Goal: Transaction & Acquisition: Subscribe to service/newsletter

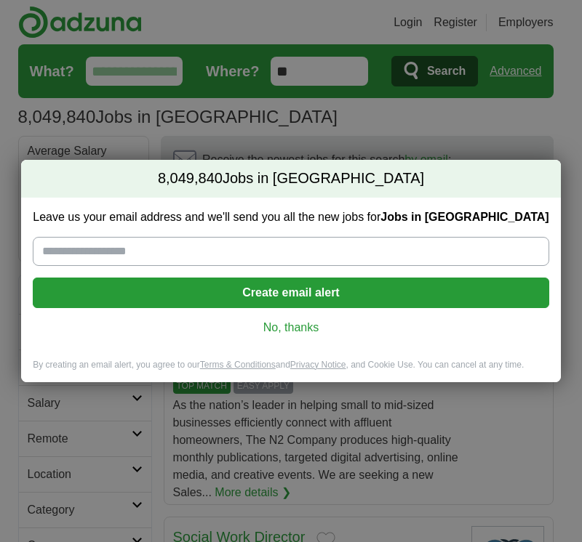
click at [163, 246] on input "Leave us your email address and we'll send you all the new jobs for Jobs in US" at bounding box center [290, 251] width 515 height 29
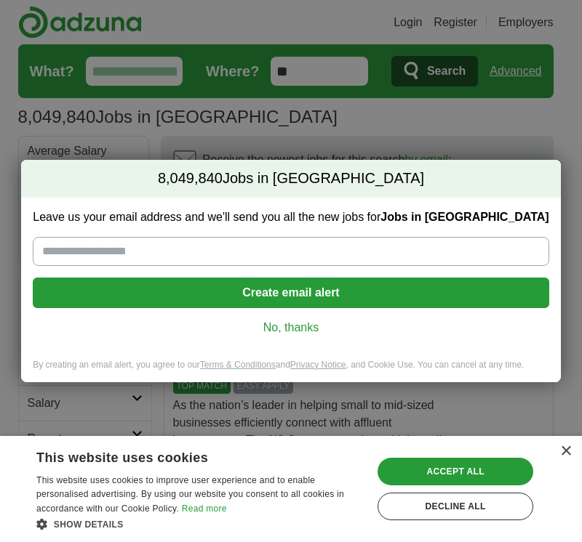
type input "**********"
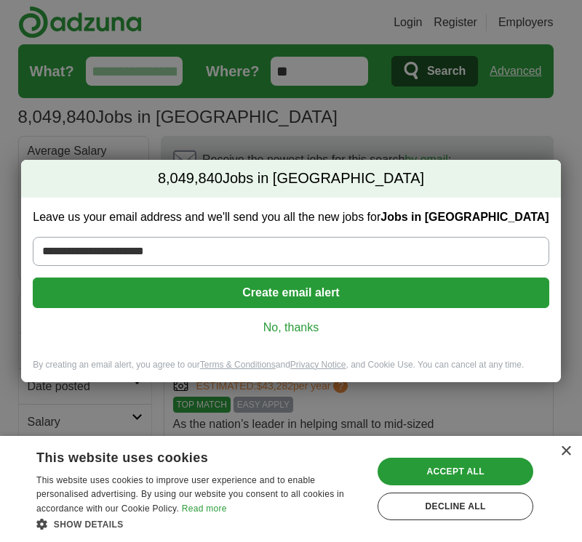
click at [298, 330] on link "No, thanks" at bounding box center [290, 328] width 492 height 16
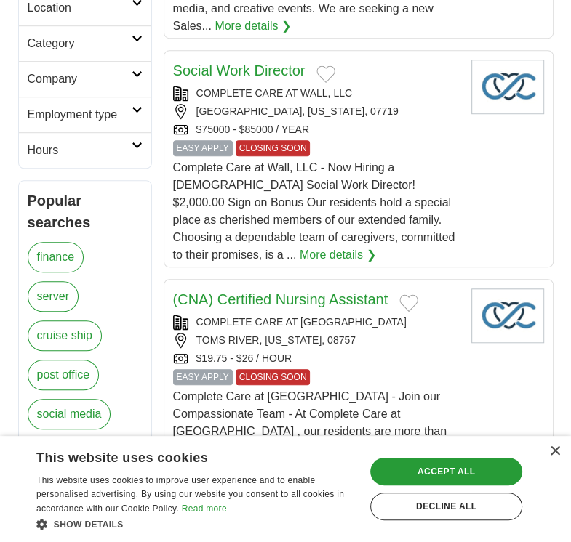
scroll to position [509, 0]
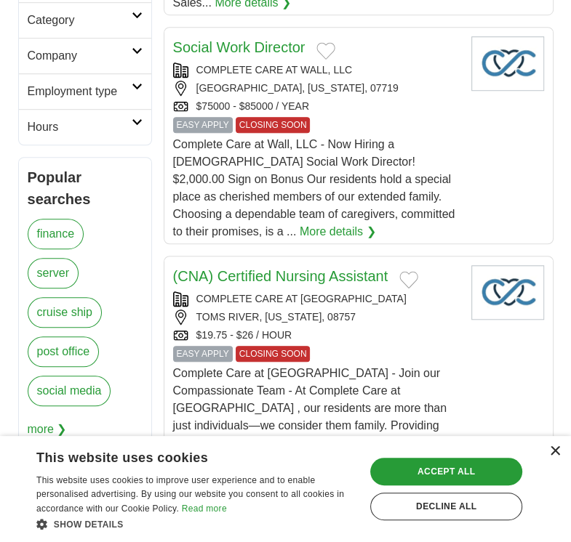
click at [554, 452] on div "×" at bounding box center [554, 451] width 11 height 11
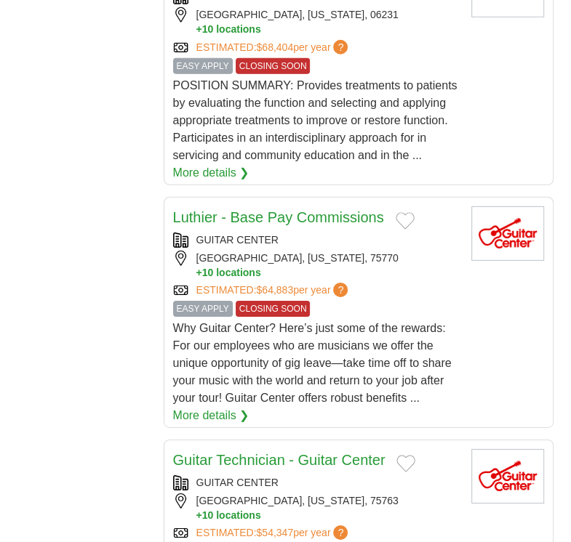
scroll to position [2326, 0]
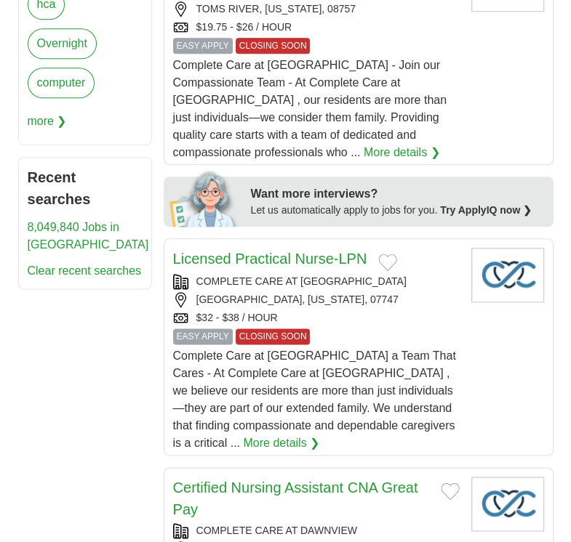
scroll to position [800, 0]
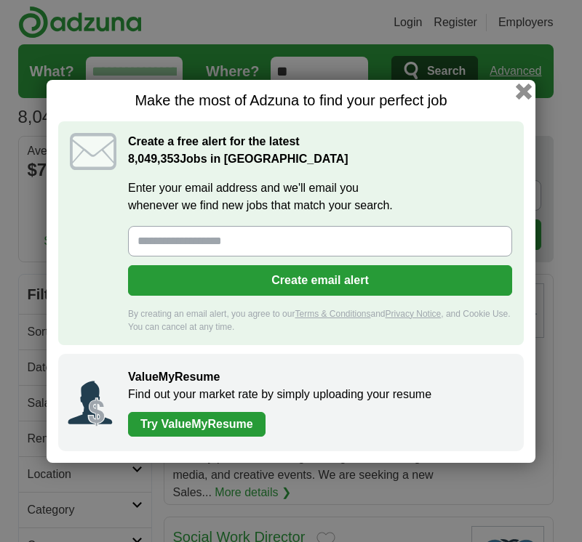
click at [524, 87] on button "button" at bounding box center [523, 91] width 16 height 16
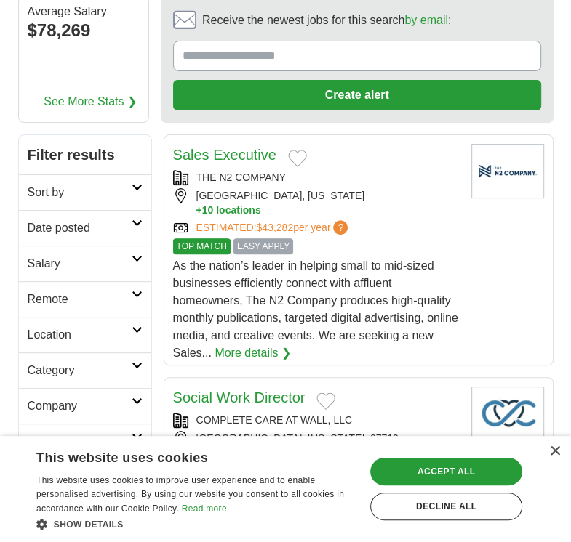
scroll to position [145, 0]
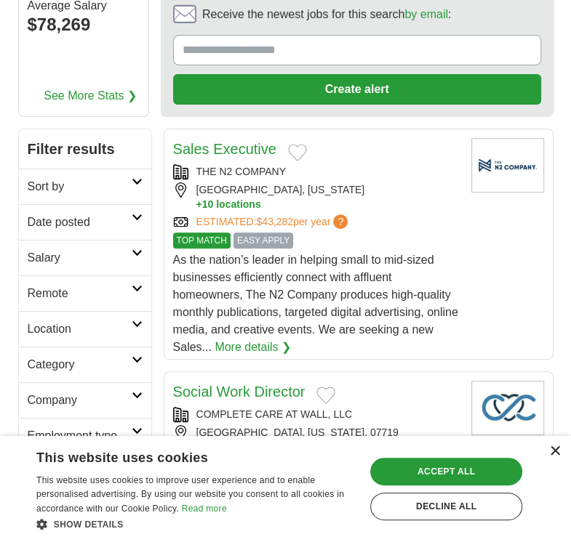
click at [552, 451] on div "×" at bounding box center [554, 451] width 11 height 11
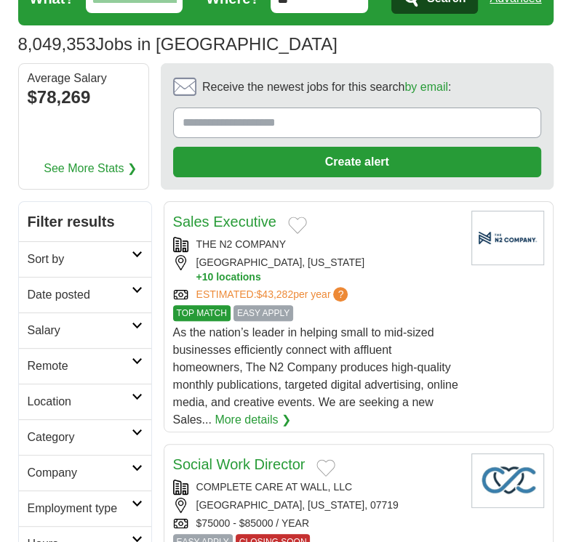
scroll to position [0, 0]
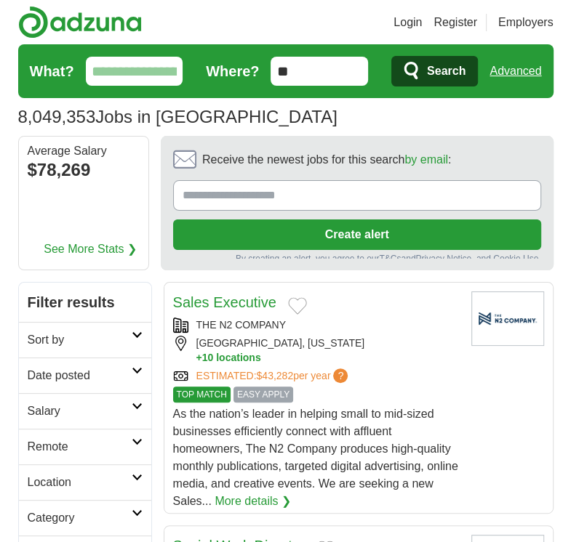
click at [325, 198] on input "Receive the newest jobs for this search by email :" at bounding box center [357, 195] width 368 height 31
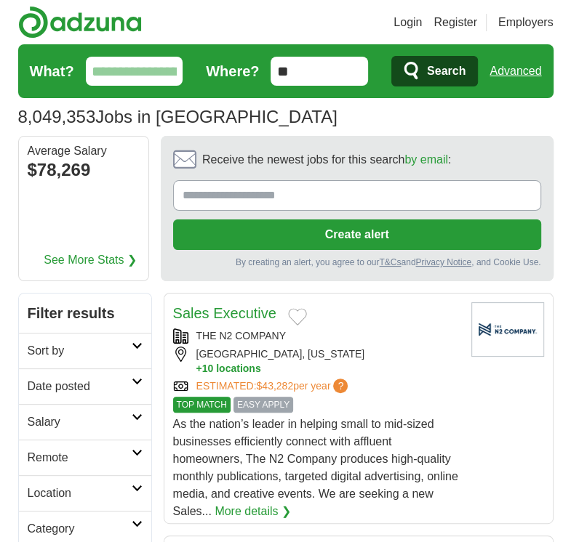
type input "**********"
drag, startPoint x: 369, startPoint y: 233, endPoint x: 428, endPoint y: 228, distance: 59.0
click at [371, 233] on button "Create alert" at bounding box center [357, 235] width 368 height 31
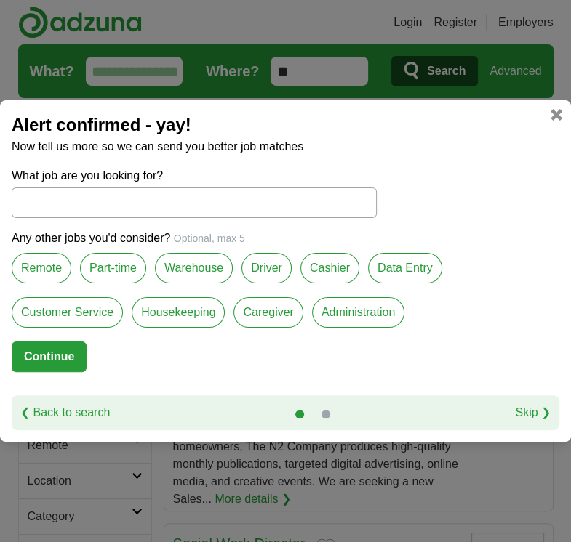
click at [413, 268] on label "Data Entry" at bounding box center [405, 268] width 74 height 31
click at [44, 265] on label "Remote" at bounding box center [42, 268] width 60 height 31
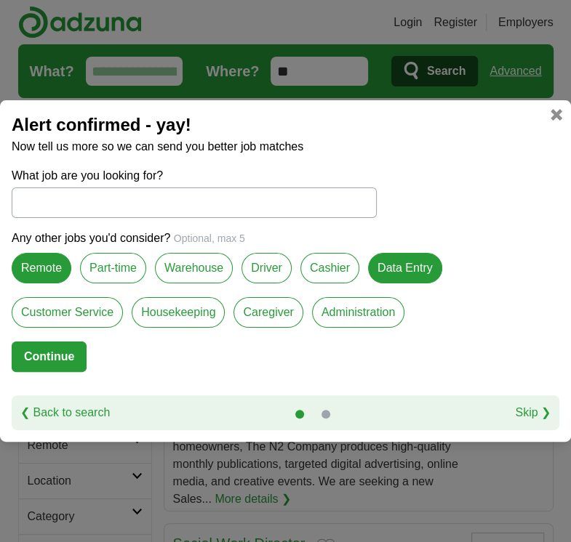
click at [110, 270] on label "Part-time" at bounding box center [113, 268] width 66 height 31
click at [59, 353] on button "Continue" at bounding box center [49, 357] width 75 height 31
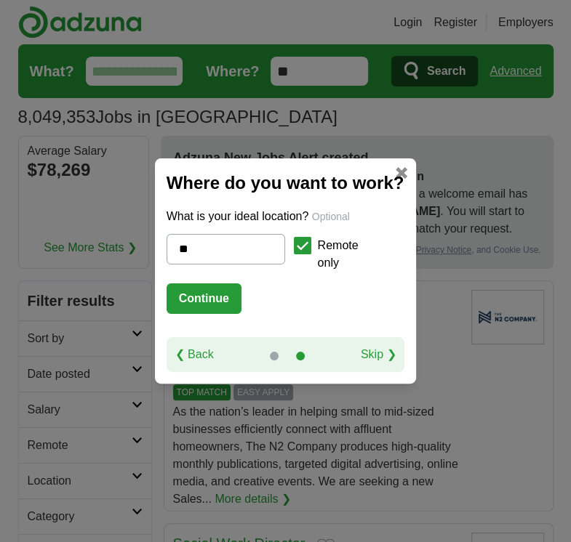
click at [201, 295] on button "Continue" at bounding box center [203, 299] width 75 height 31
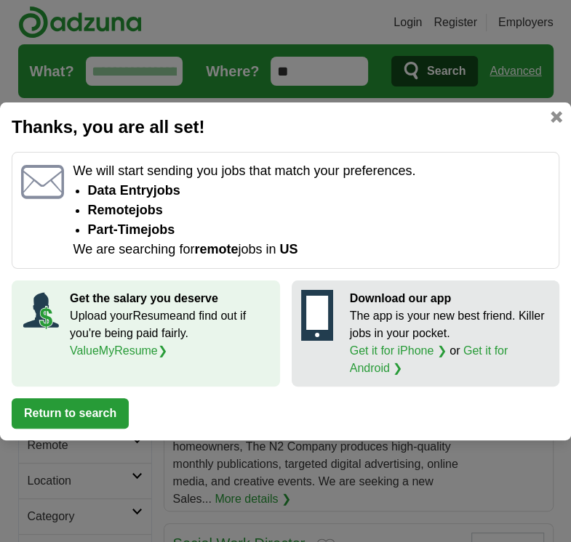
click at [93, 408] on button "Return to search" at bounding box center [70, 413] width 117 height 31
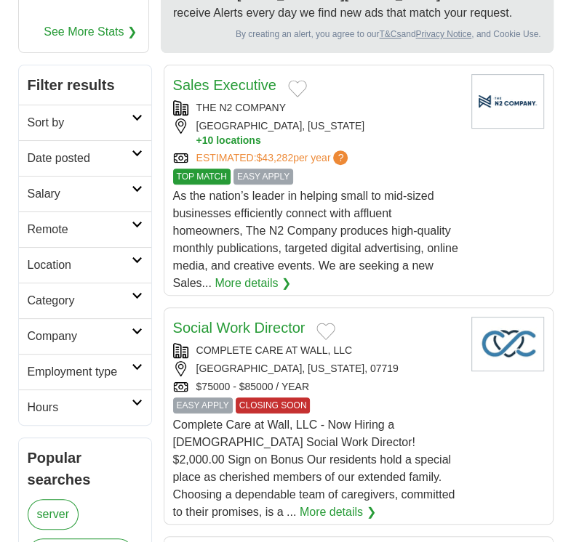
scroll to position [218, 0]
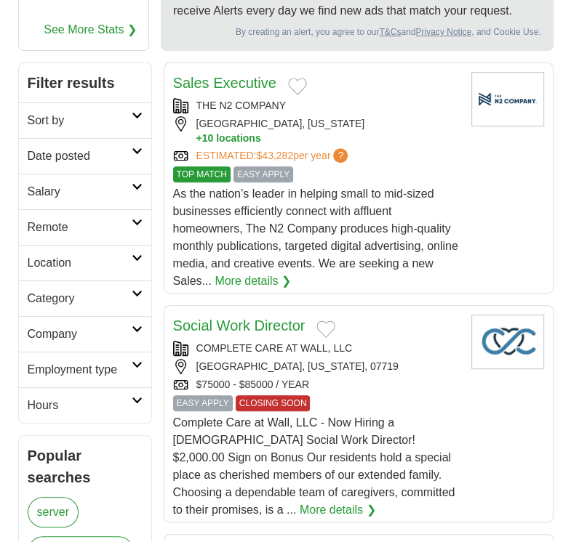
click at [138, 116] on icon at bounding box center [137, 115] width 11 height 7
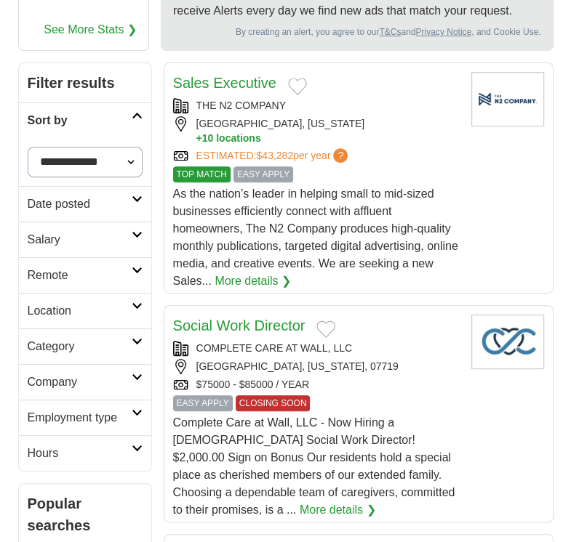
click at [130, 158] on select "**********" at bounding box center [85, 162] width 115 height 31
click at [132, 268] on icon at bounding box center [137, 270] width 11 height 7
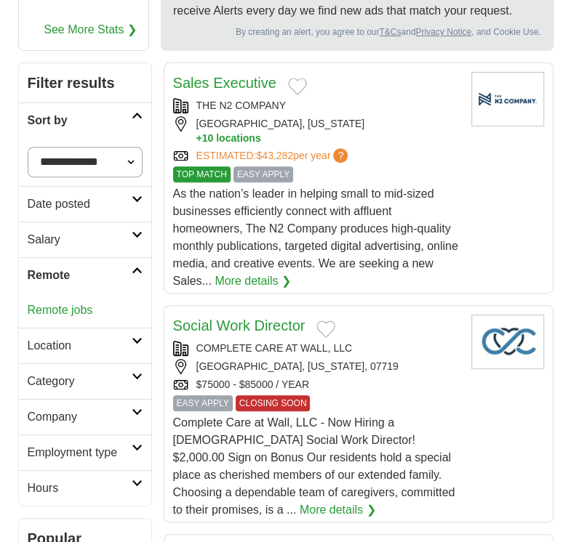
click at [58, 309] on link "Remote jobs" at bounding box center [60, 310] width 65 height 12
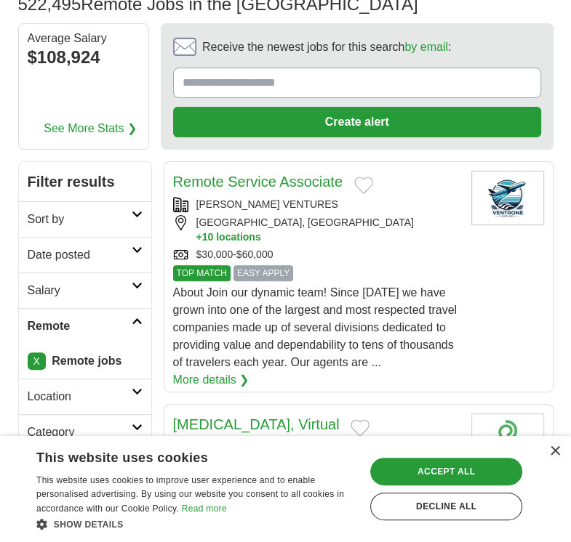
scroll to position [145, 0]
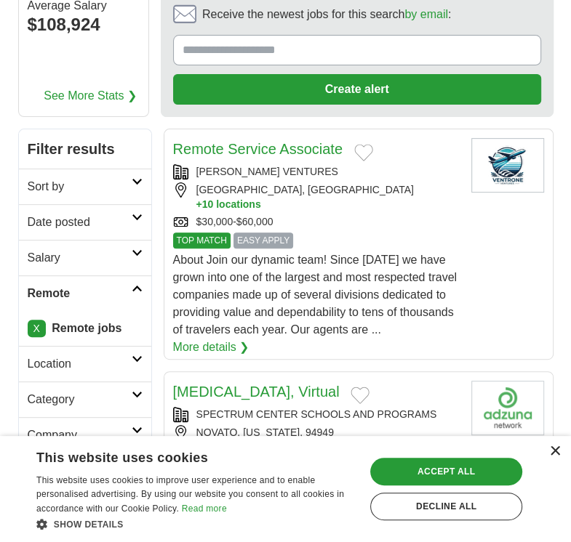
click at [552, 451] on div "×" at bounding box center [554, 451] width 11 height 11
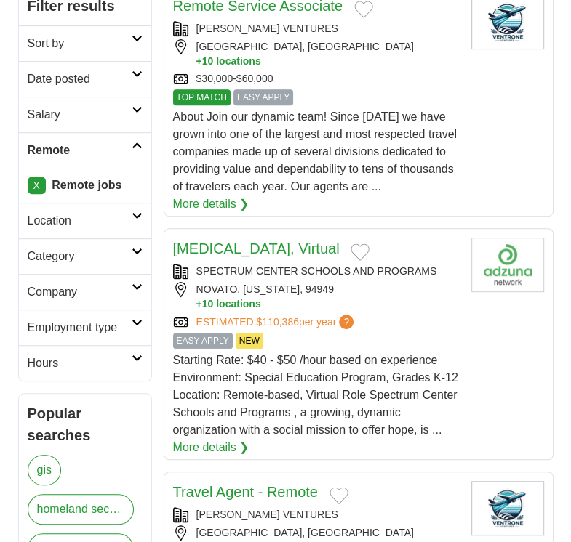
scroll to position [291, 0]
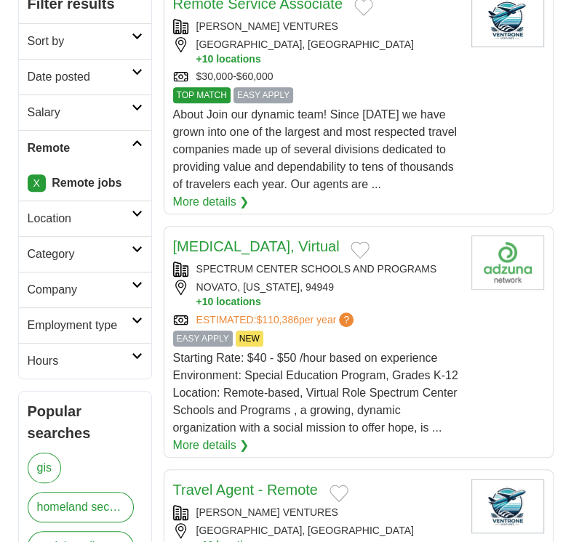
click at [134, 353] on icon at bounding box center [137, 356] width 11 height 7
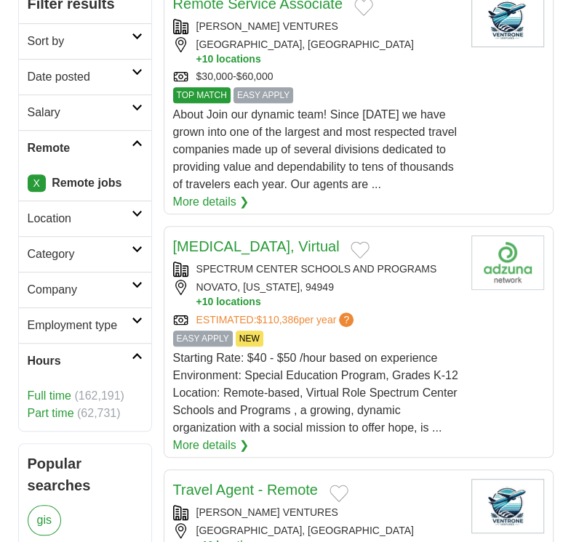
click at [52, 413] on link "Part time" at bounding box center [51, 413] width 47 height 12
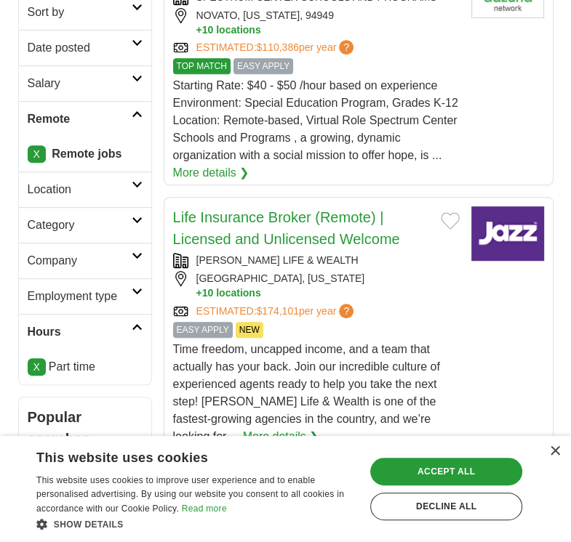
scroll to position [363, 0]
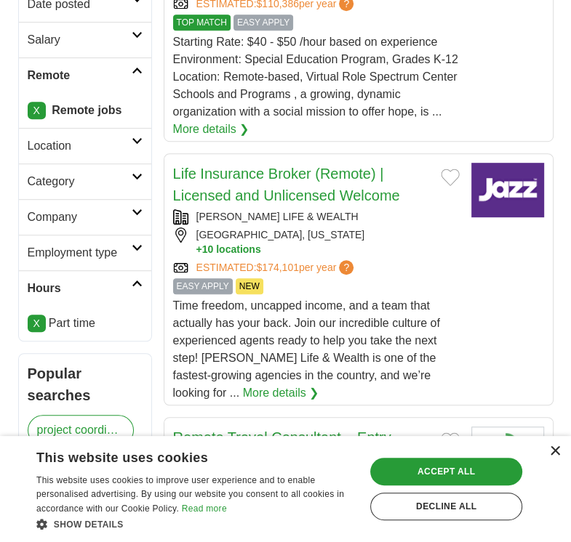
click at [555, 450] on div "×" at bounding box center [554, 451] width 11 height 11
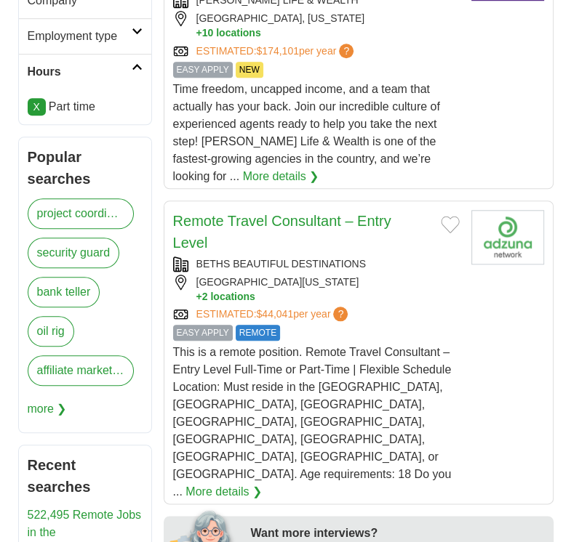
scroll to position [582, 0]
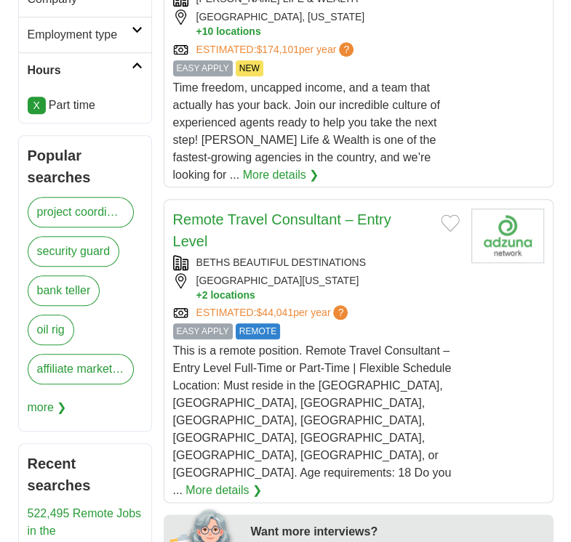
click at [216, 482] on link "More details ❯" at bounding box center [223, 490] width 76 height 17
